Goal: Task Accomplishment & Management: Manage account settings

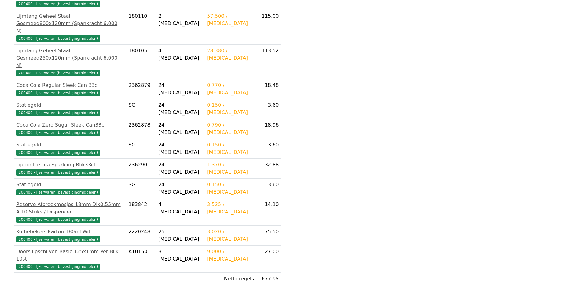
scroll to position [218, 0]
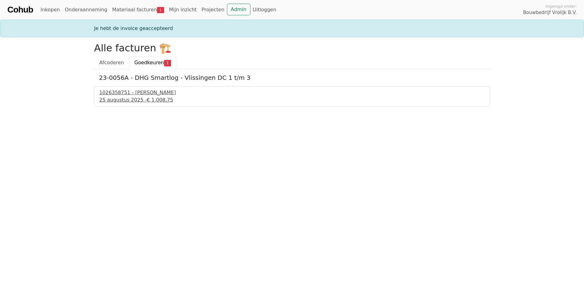
click at [142, 95] on div "1026358751 - [PERSON_NAME]" at bounding box center [292, 92] width 386 height 7
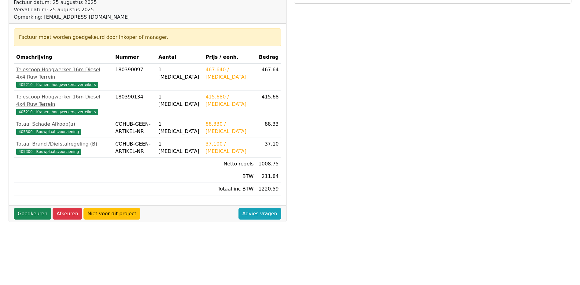
scroll to position [92, 0]
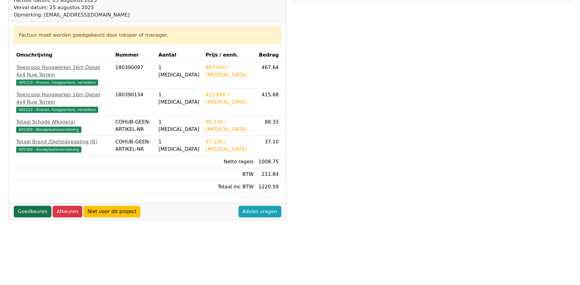
click at [28, 206] on link "Goedkeuren" at bounding box center [33, 212] width 38 height 12
